Goal: Information Seeking & Learning: Learn about a topic

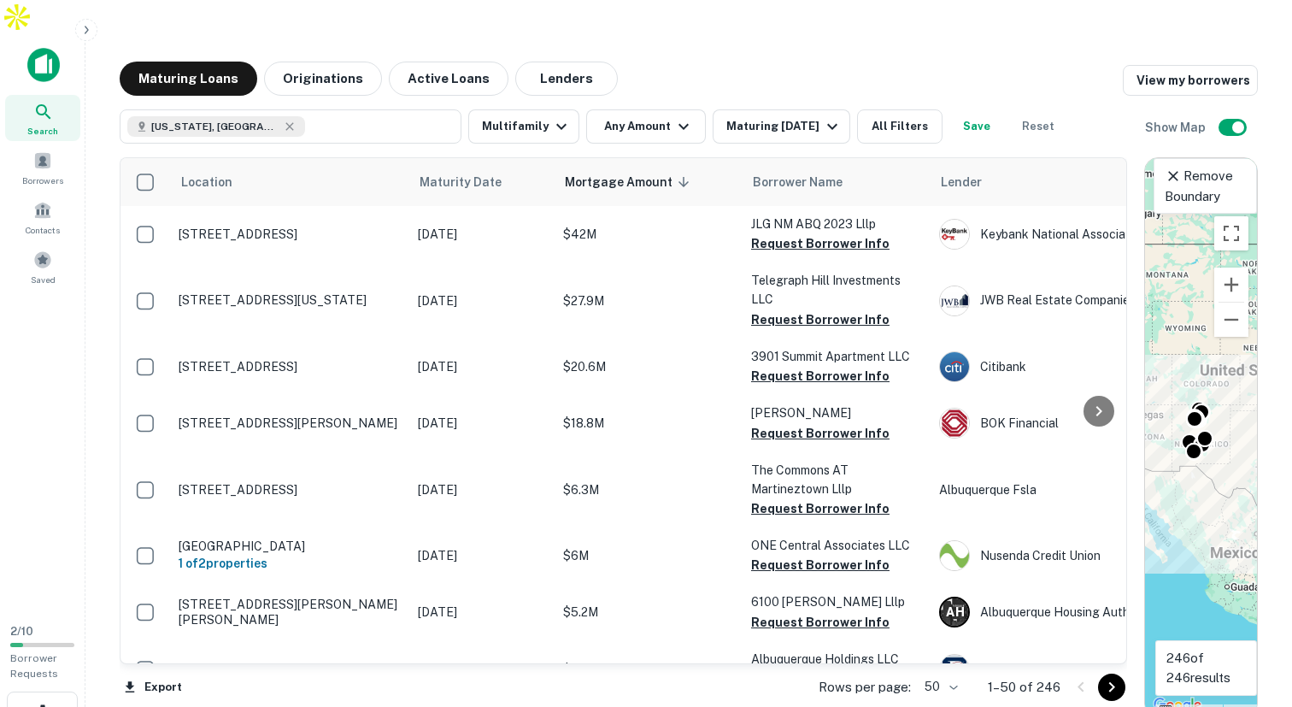
click at [657, 62] on div "Maturing Loans Originations Active Loans Lenders View my borrowers" at bounding box center [689, 79] width 1138 height 34
click at [320, 62] on button "Originations" at bounding box center [323, 79] width 118 height 34
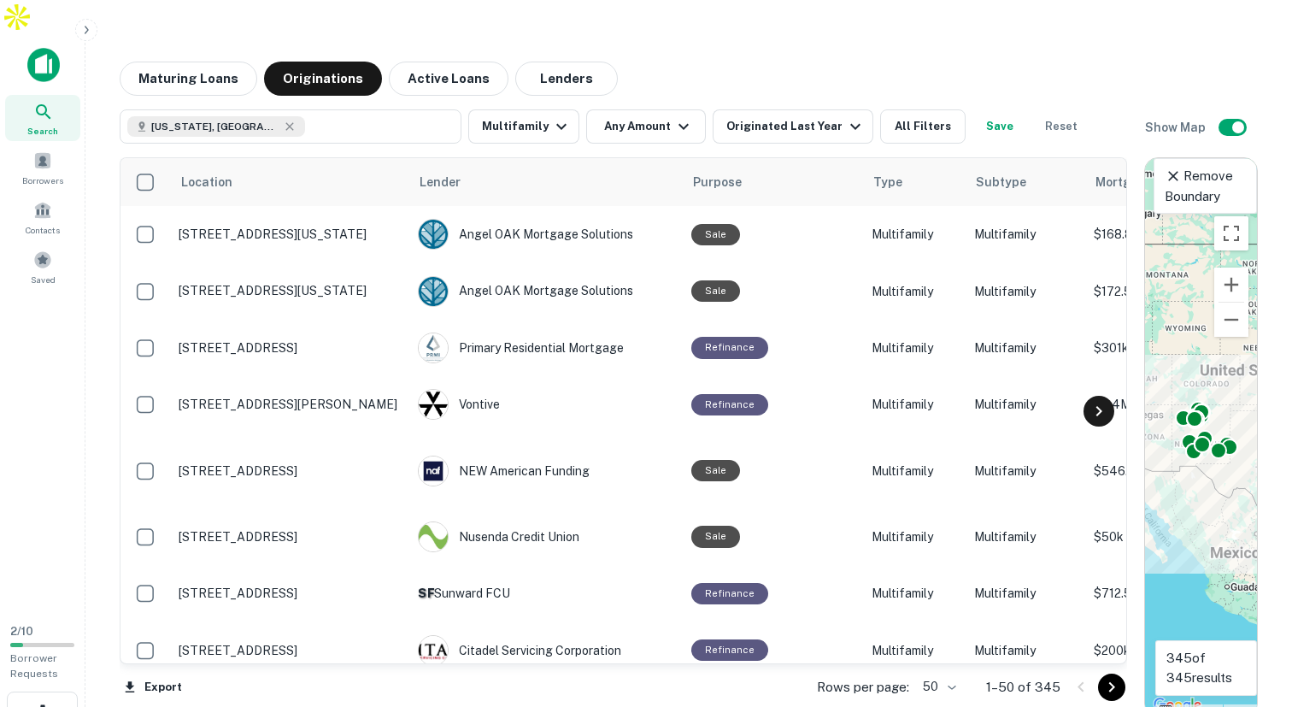
click at [1099, 401] on icon at bounding box center [1099, 411] width 21 height 21
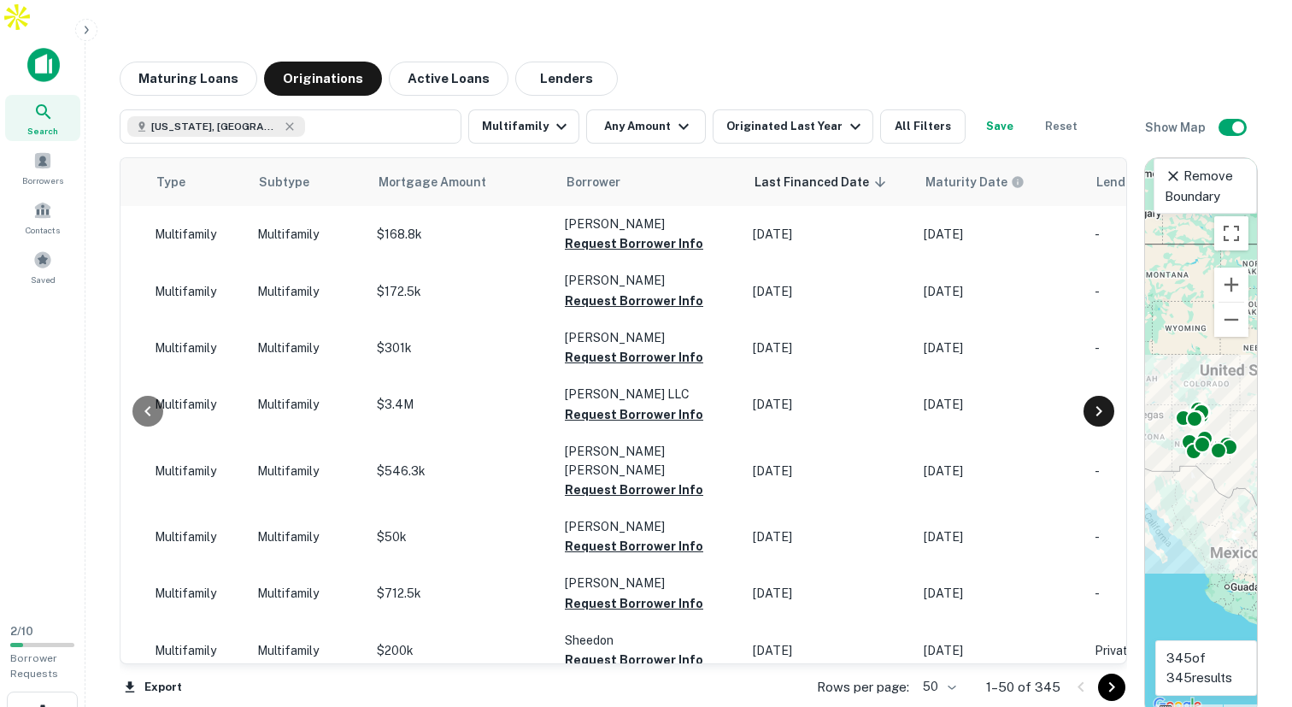
scroll to position [0, 718]
click at [673, 116] on icon "button" at bounding box center [683, 126] width 21 height 21
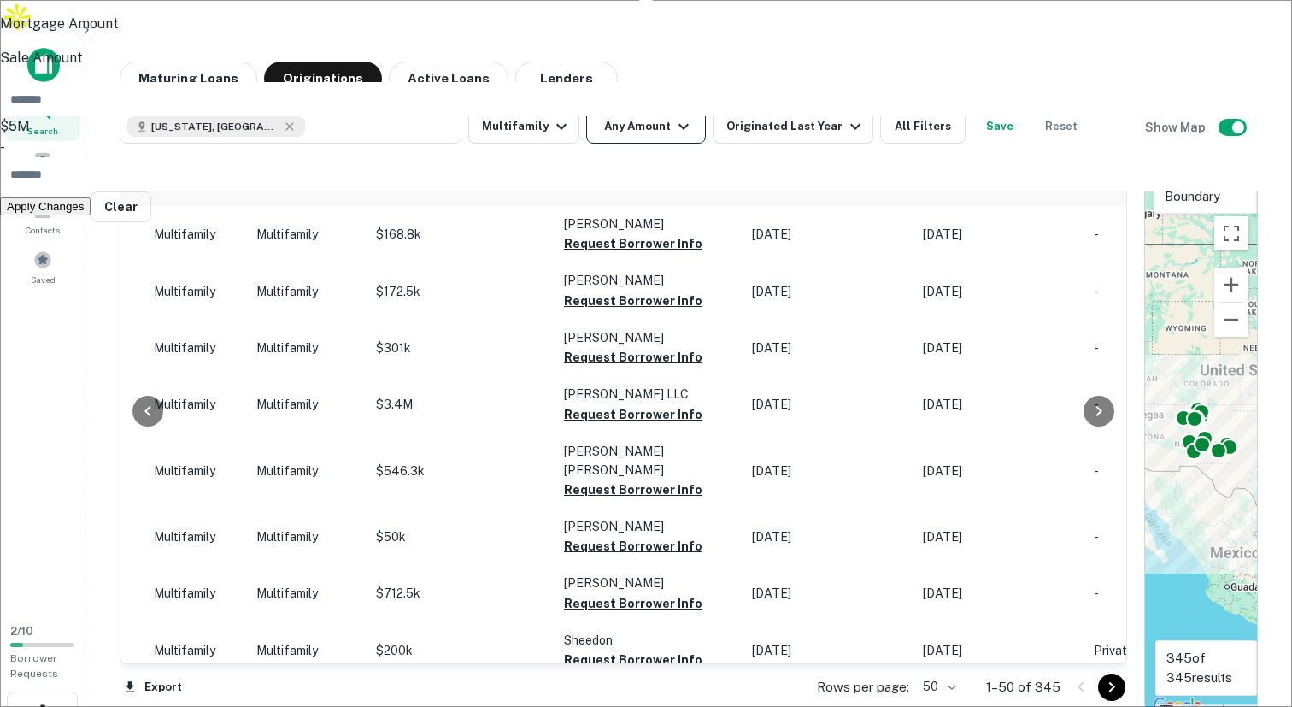
type input "*******"
type input "********"
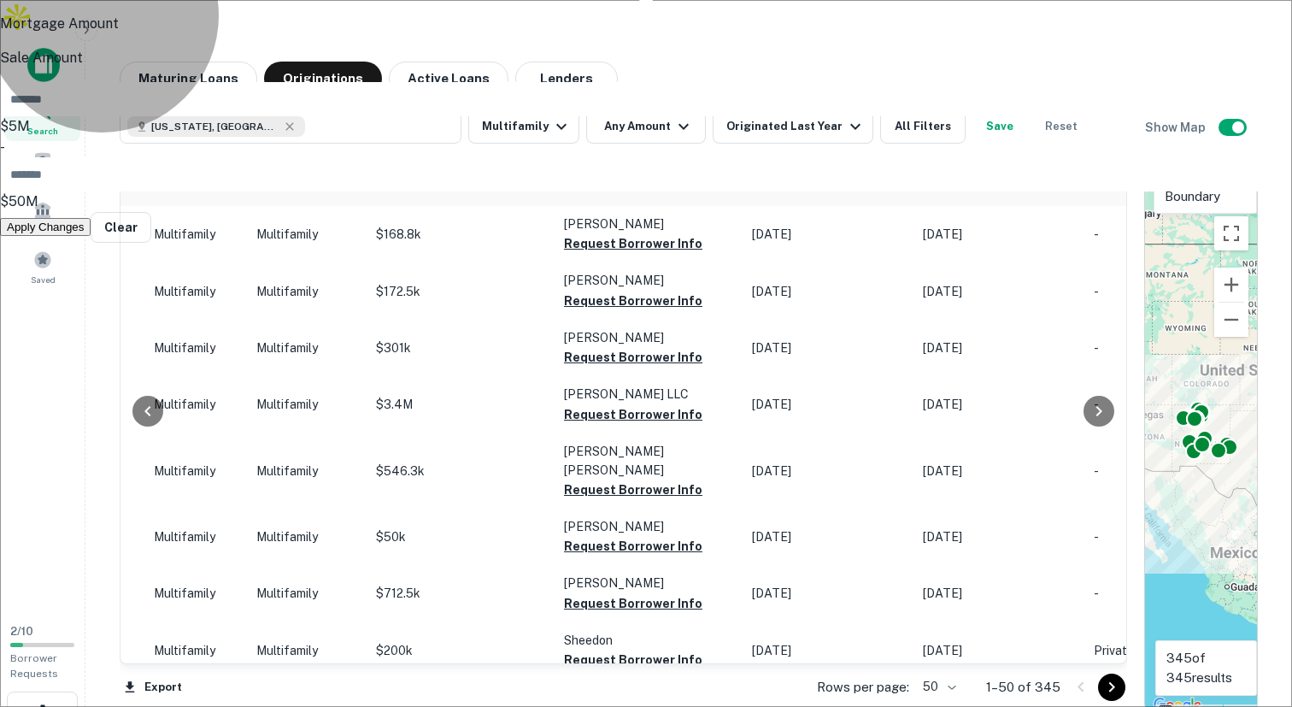
click at [91, 236] on button "Apply Changes" at bounding box center [45, 227] width 91 height 18
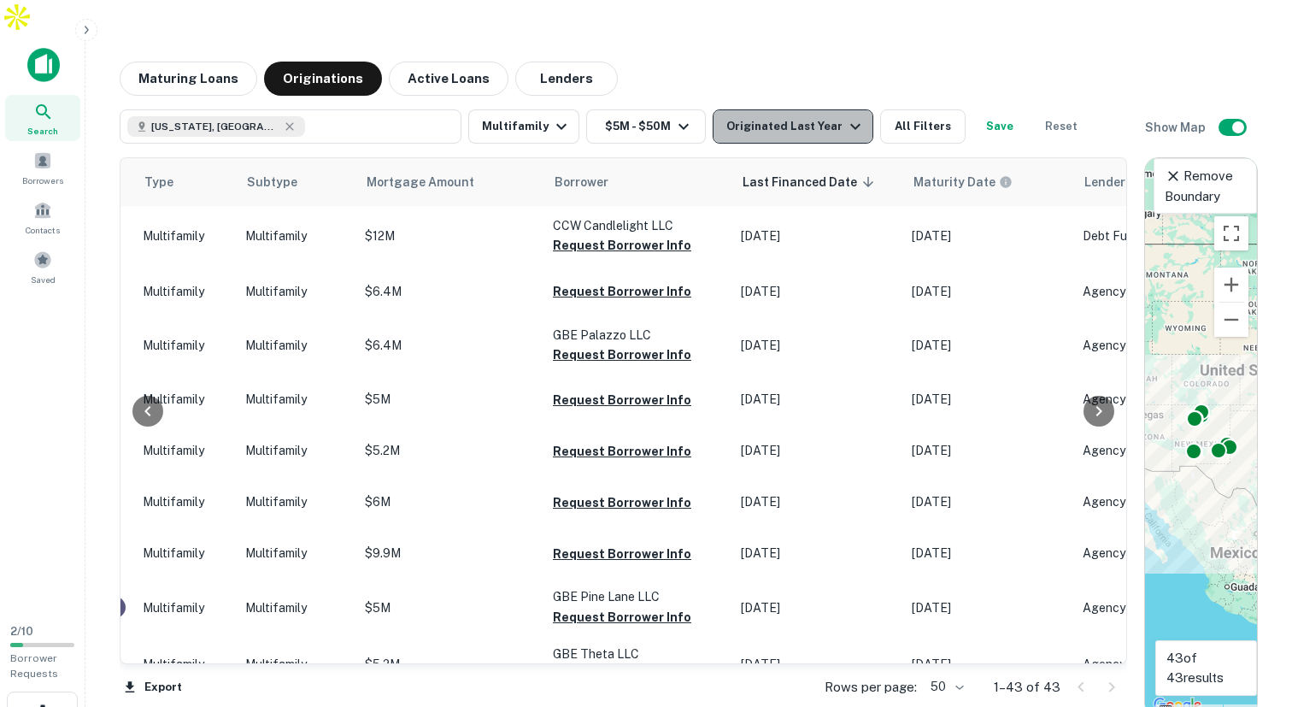
click at [845, 116] on icon "button" at bounding box center [855, 126] width 21 height 21
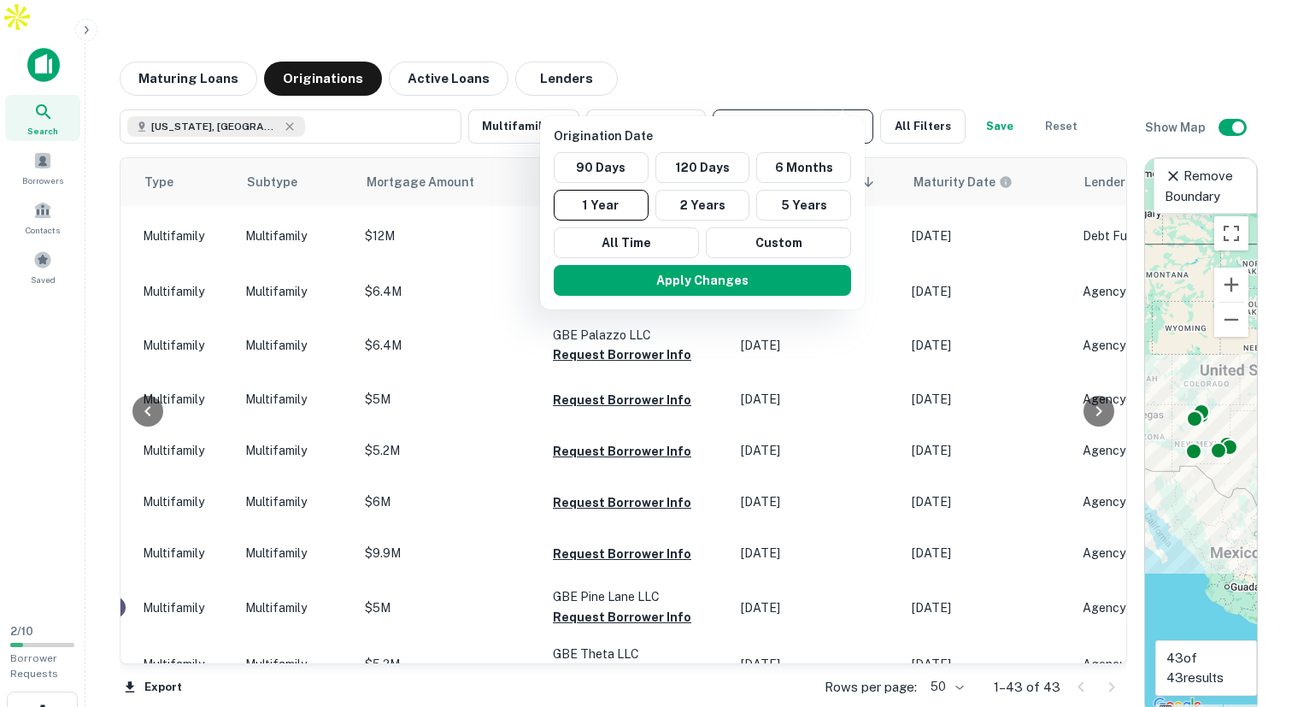
click at [841, 96] on div at bounding box center [646, 353] width 1292 height 707
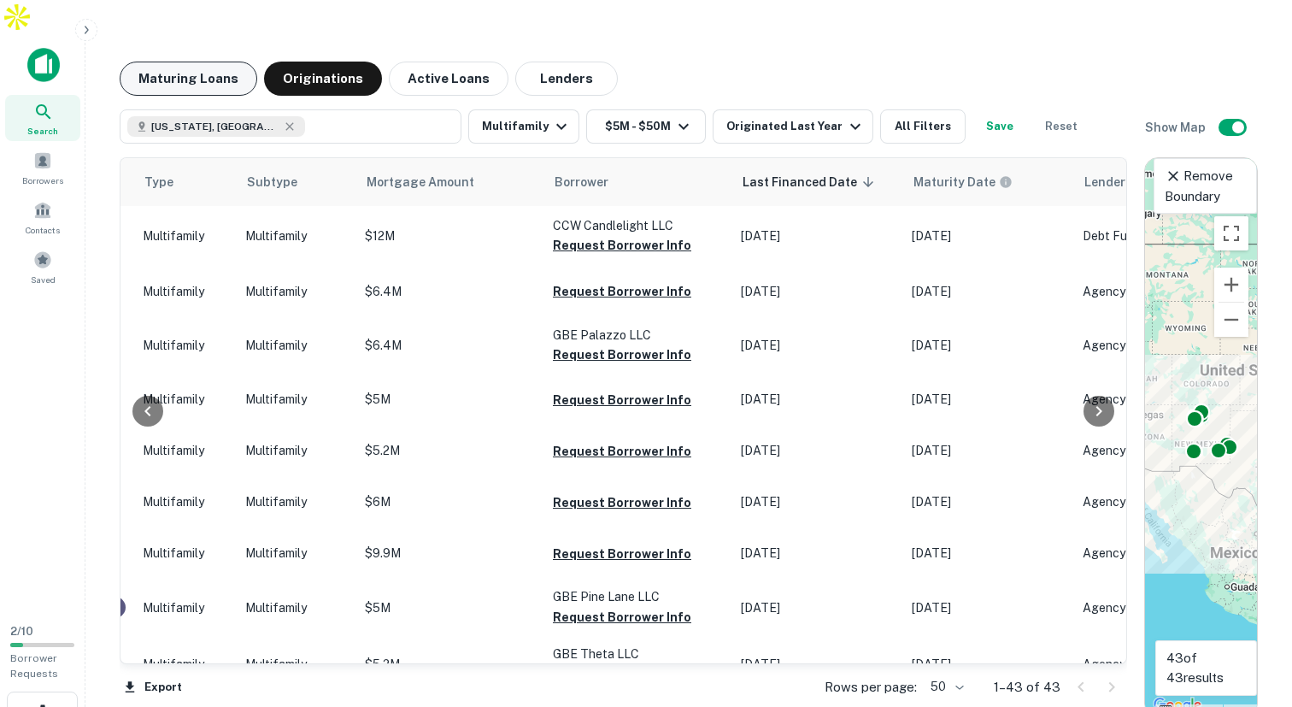
click at [167, 62] on button "Maturing Loans" at bounding box center [189, 79] width 138 height 34
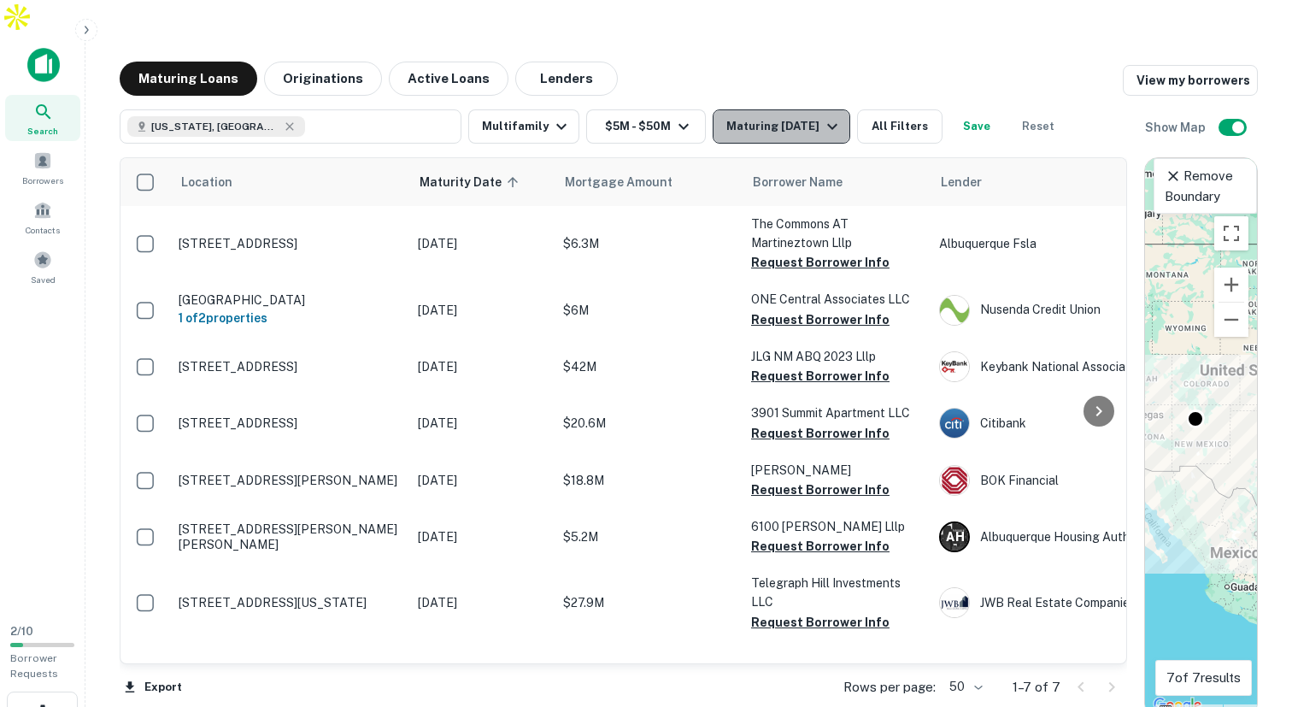
click at [823, 116] on icon "button" at bounding box center [832, 126] width 21 height 21
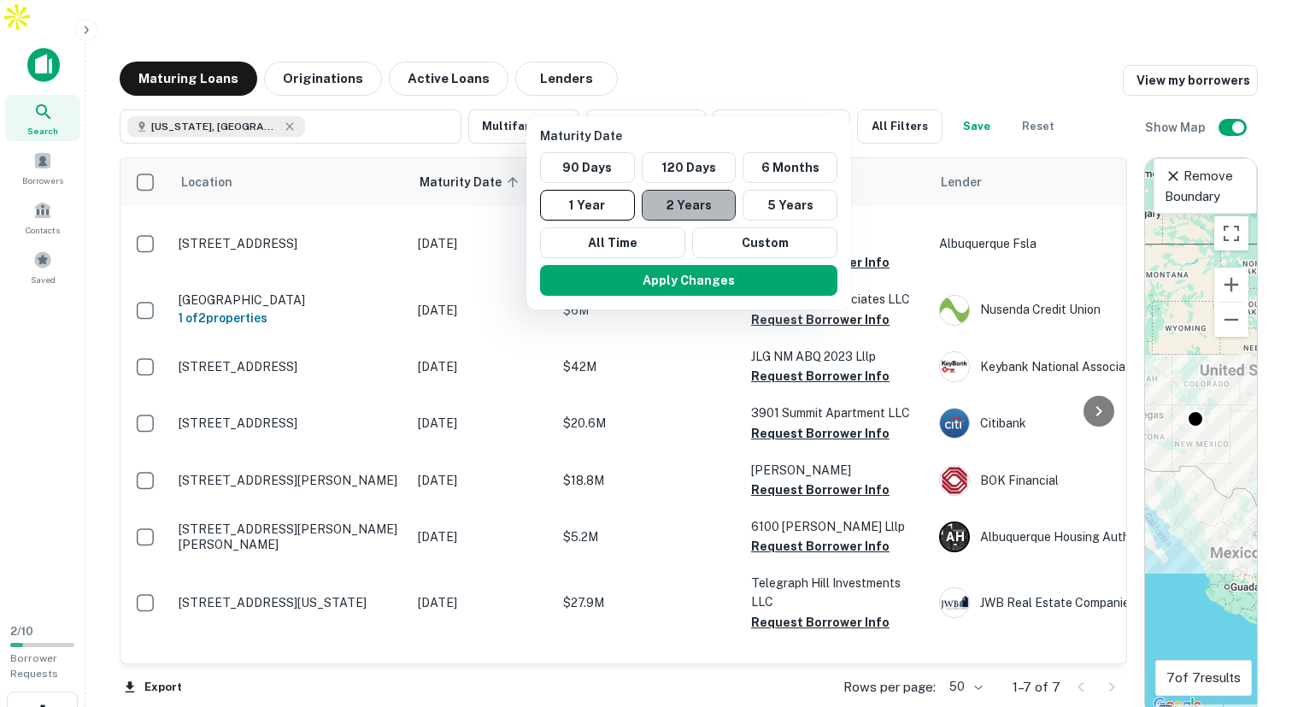
click at [691, 207] on button "2 Years" at bounding box center [689, 205] width 95 height 31
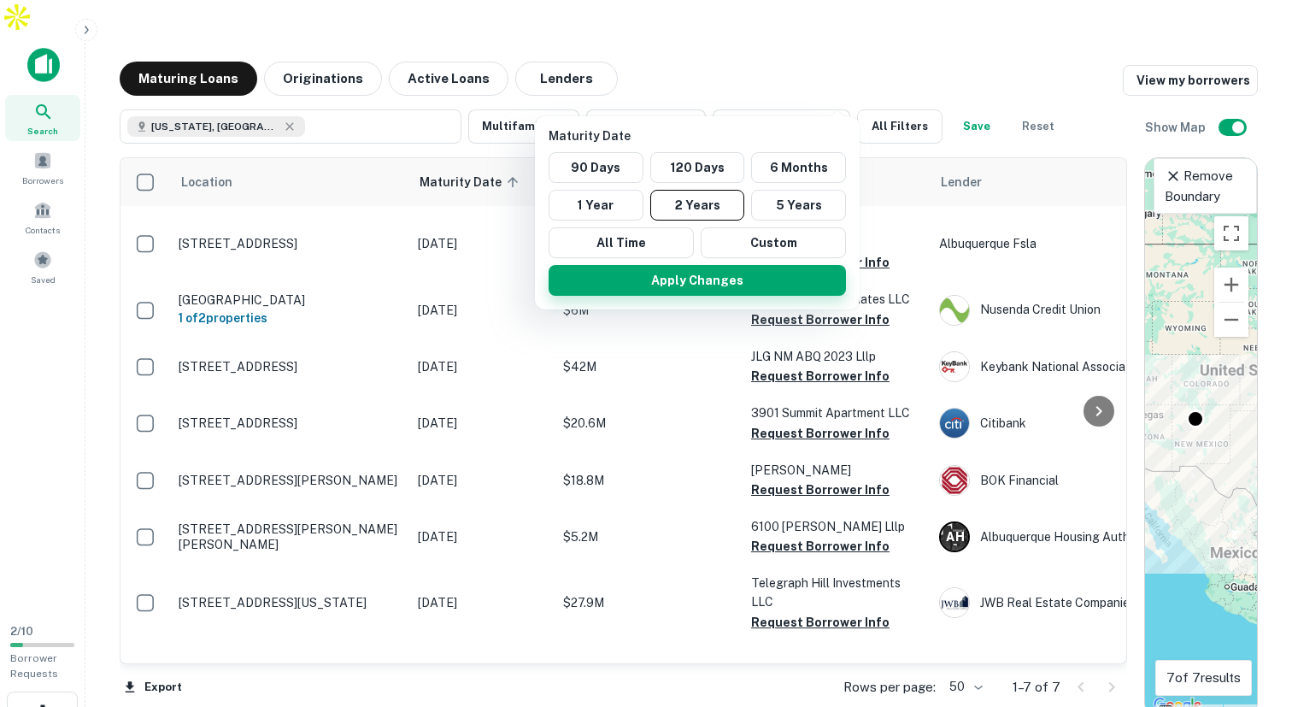
click at [708, 285] on button "Apply Changes" at bounding box center [697, 280] width 297 height 31
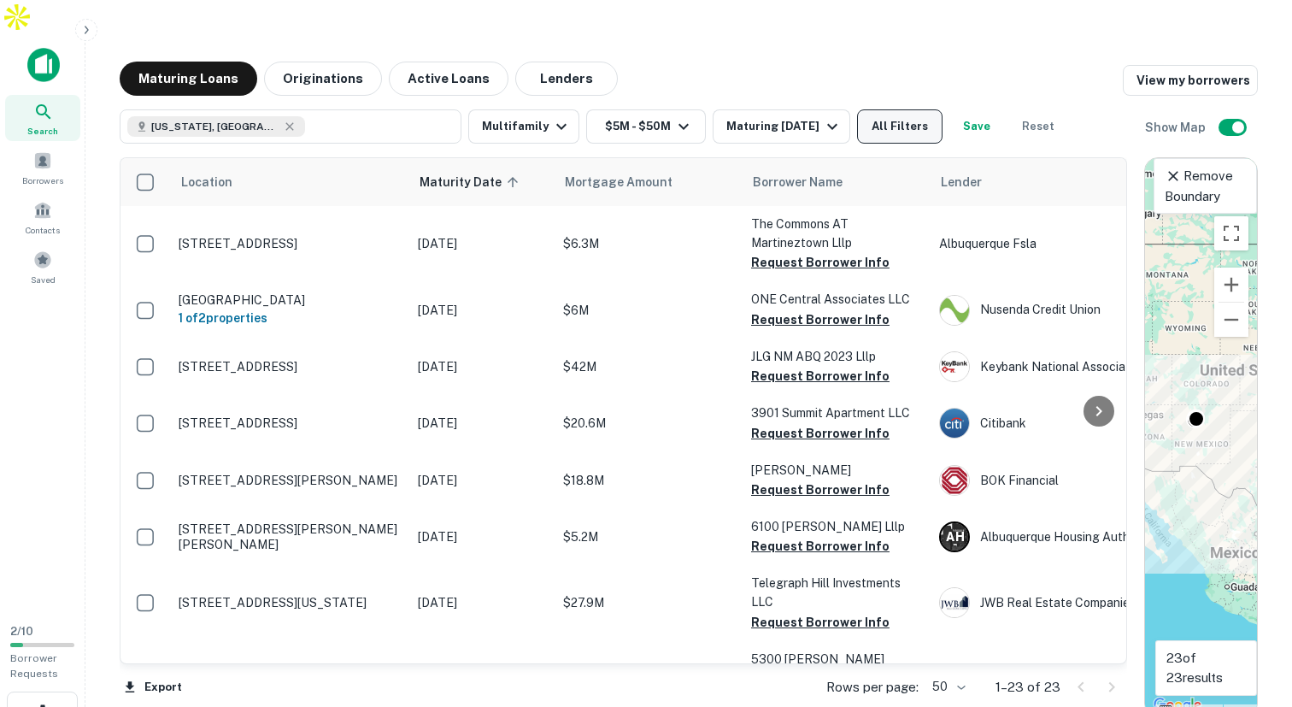
click at [908, 109] on button "All Filters" at bounding box center [899, 126] width 85 height 34
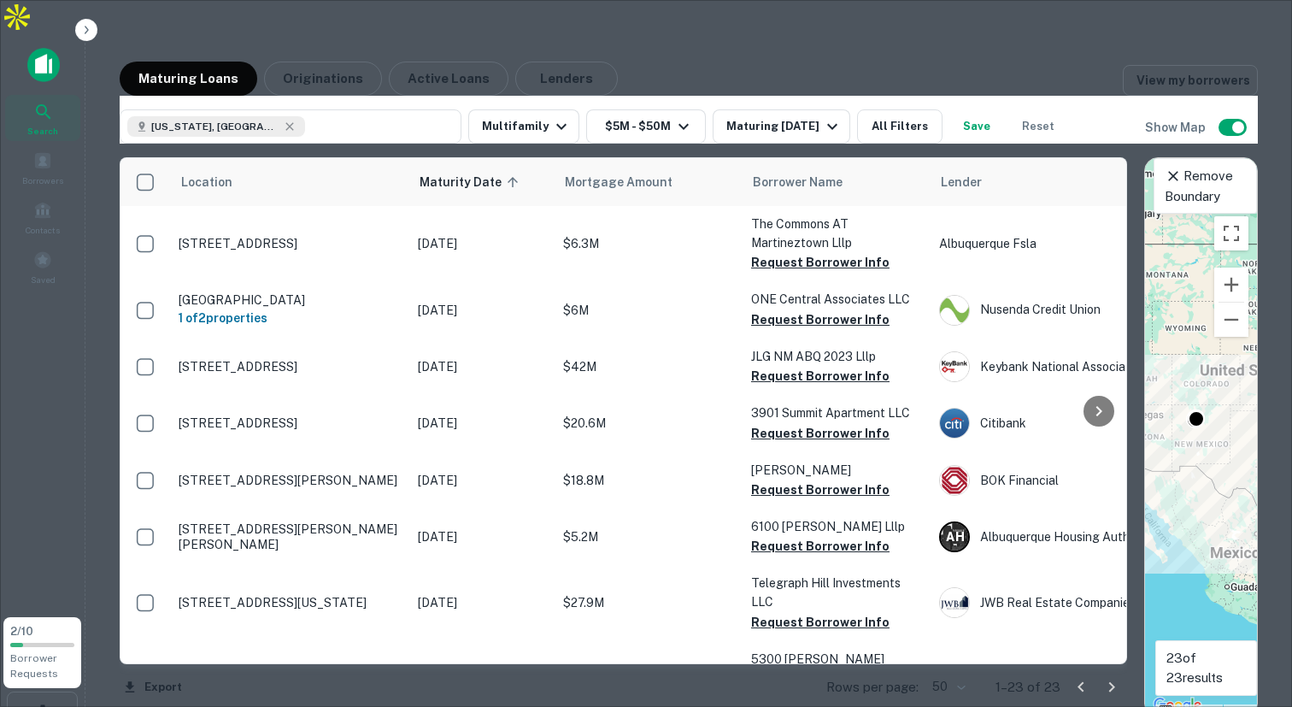
scroll to position [1629, 0]
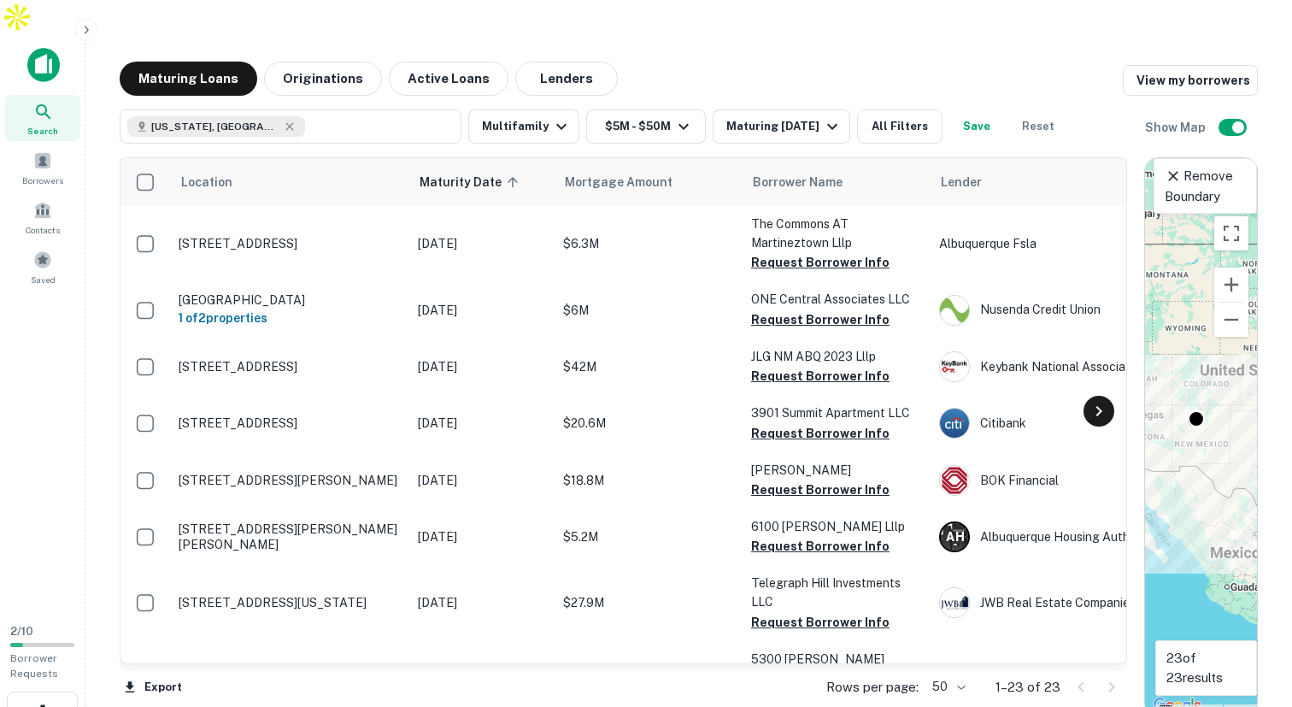
click at [1099, 406] on icon at bounding box center [1099, 411] width 6 height 10
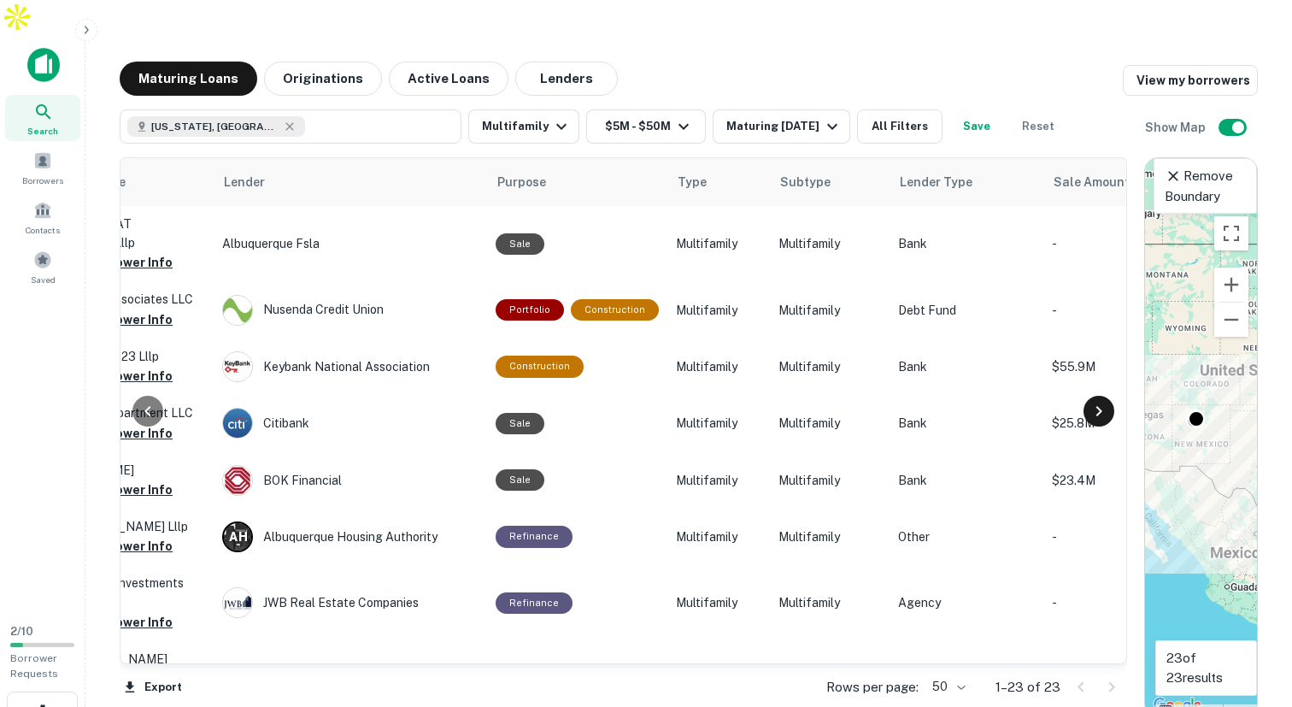
scroll to position [0, 718]
click at [1099, 406] on icon at bounding box center [1099, 411] width 6 height 10
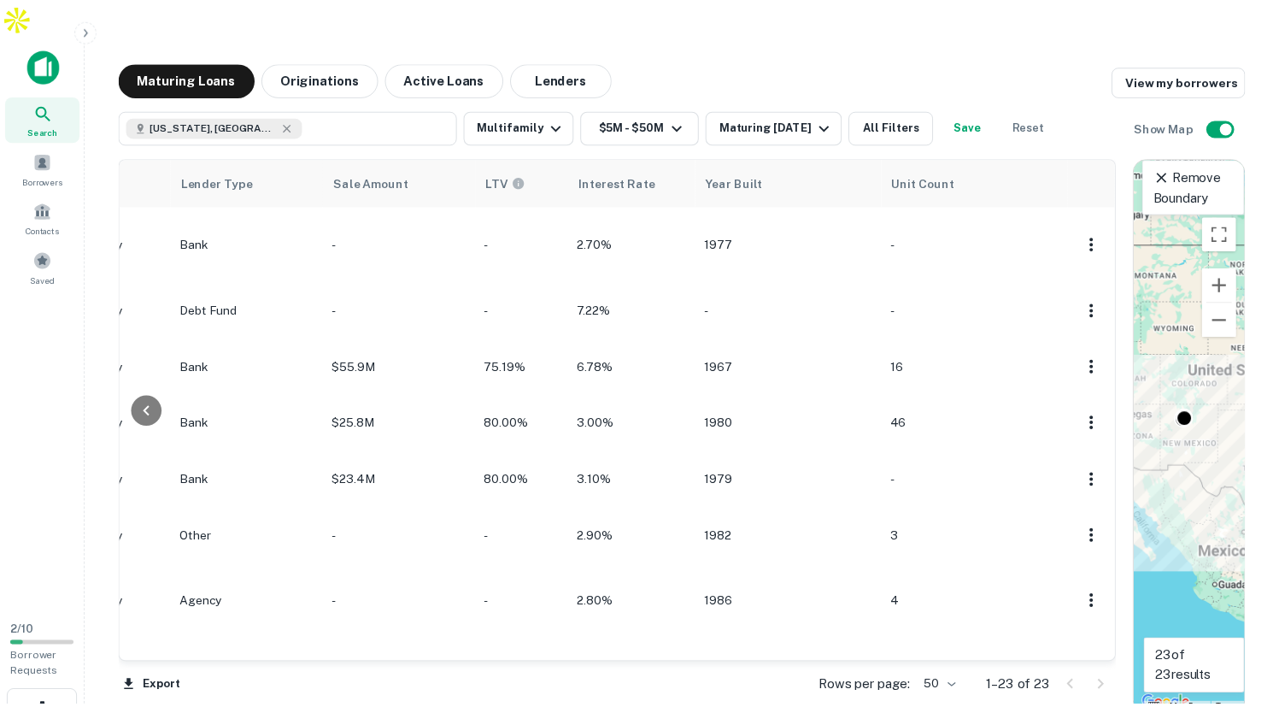
scroll to position [0, 1436]
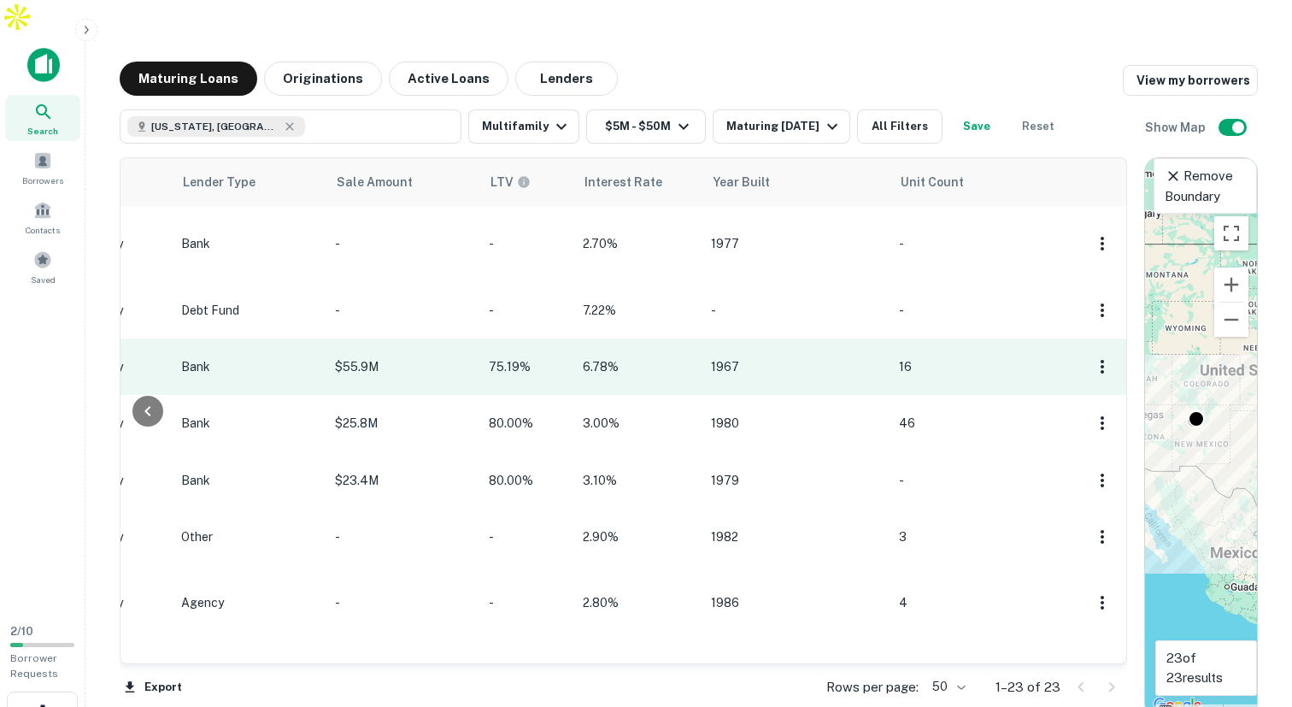
click at [190, 357] on p "Bank" at bounding box center [249, 366] width 137 height 19
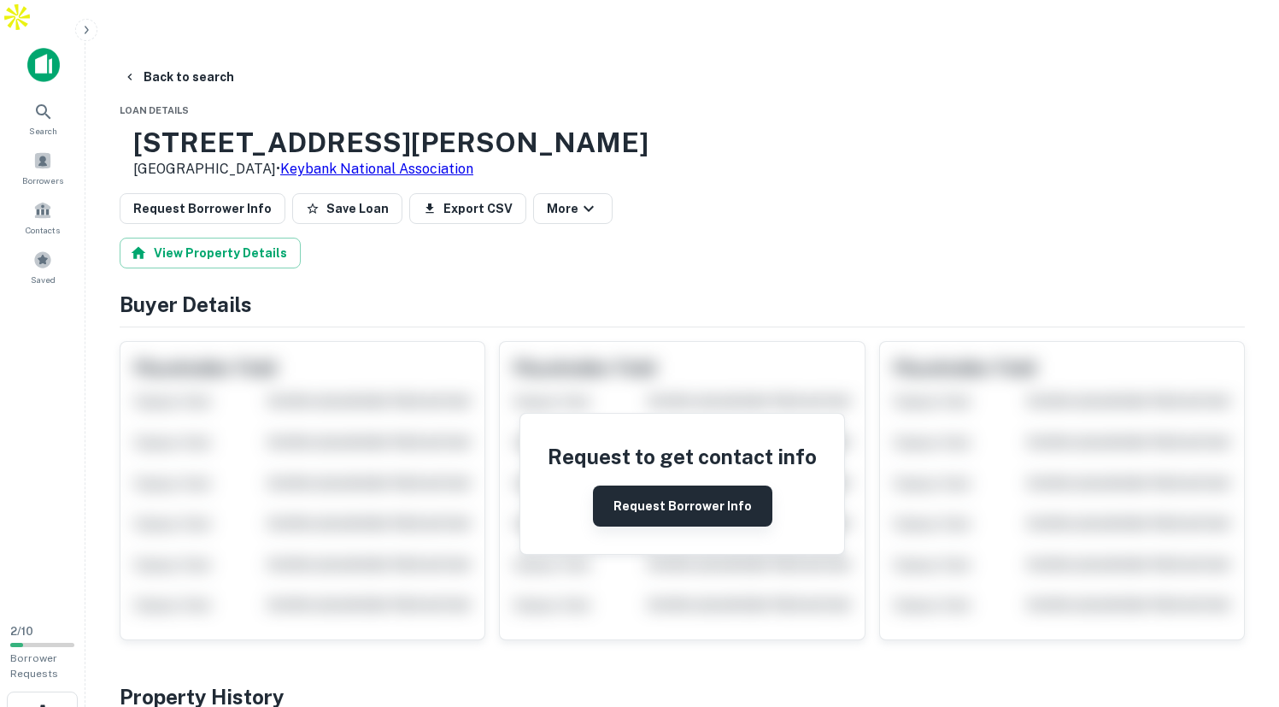
click at [680, 485] on button "Request Borrower Info" at bounding box center [682, 505] width 179 height 41
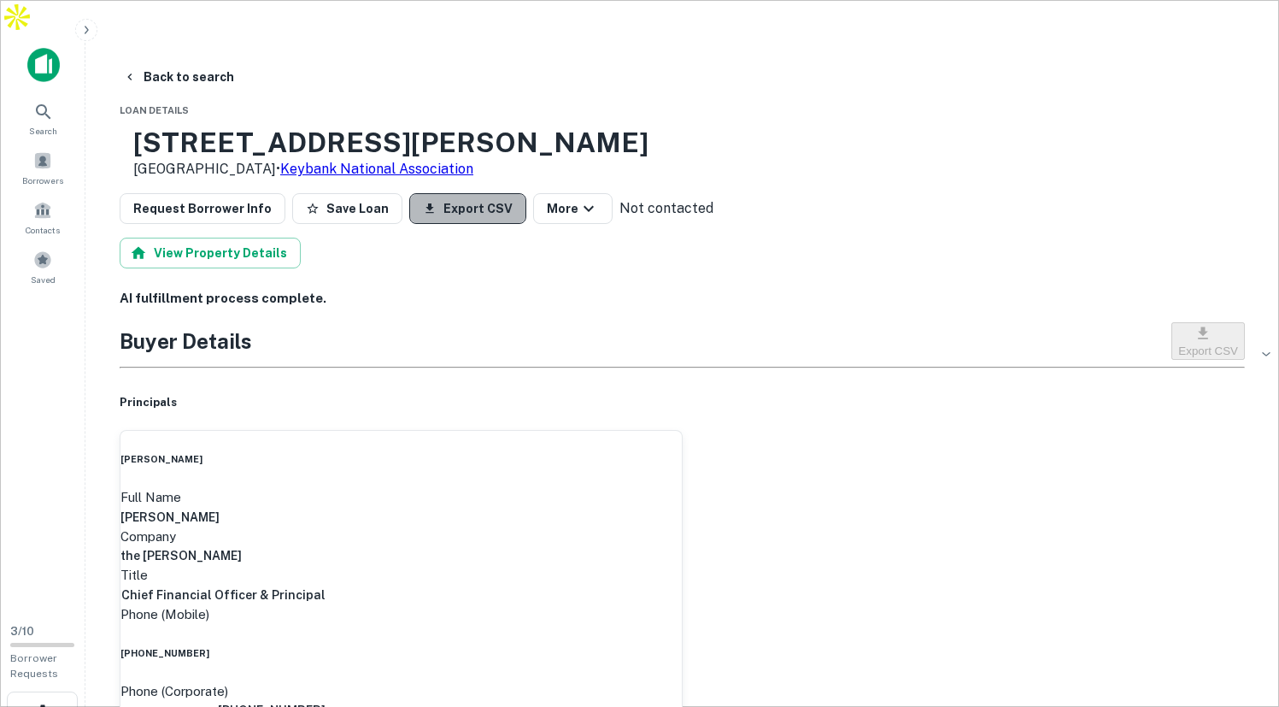
click at [464, 193] on button "Export CSV" at bounding box center [467, 208] width 117 height 31
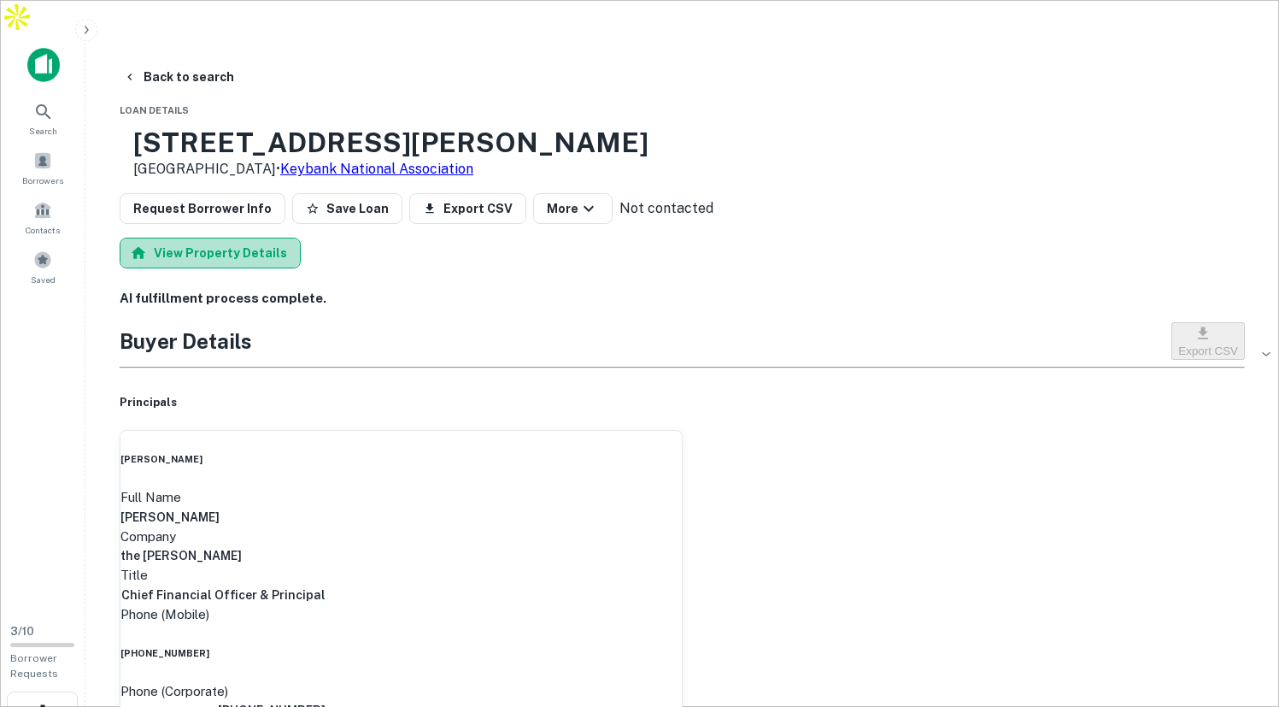
click at [234, 238] on button "View Property Details" at bounding box center [210, 253] width 181 height 31
